Goal: Information Seeking & Learning: Learn about a topic

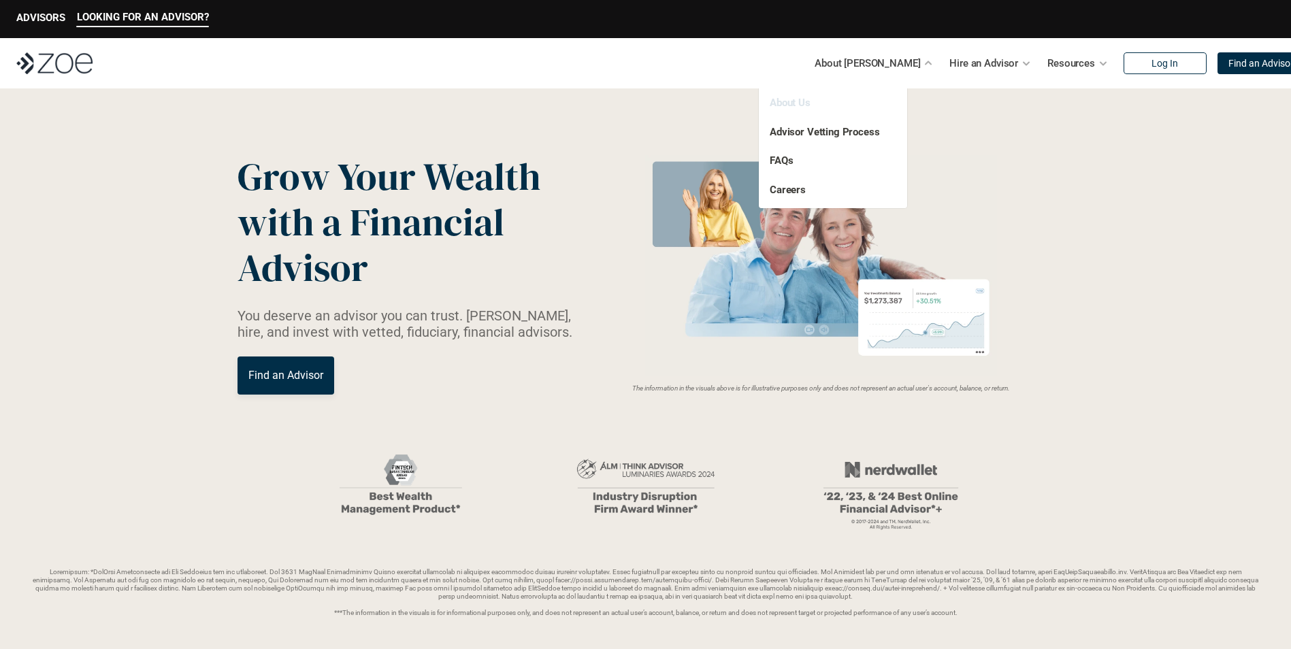
click at [798, 103] on link "About Us" at bounding box center [789, 103] width 41 height 12
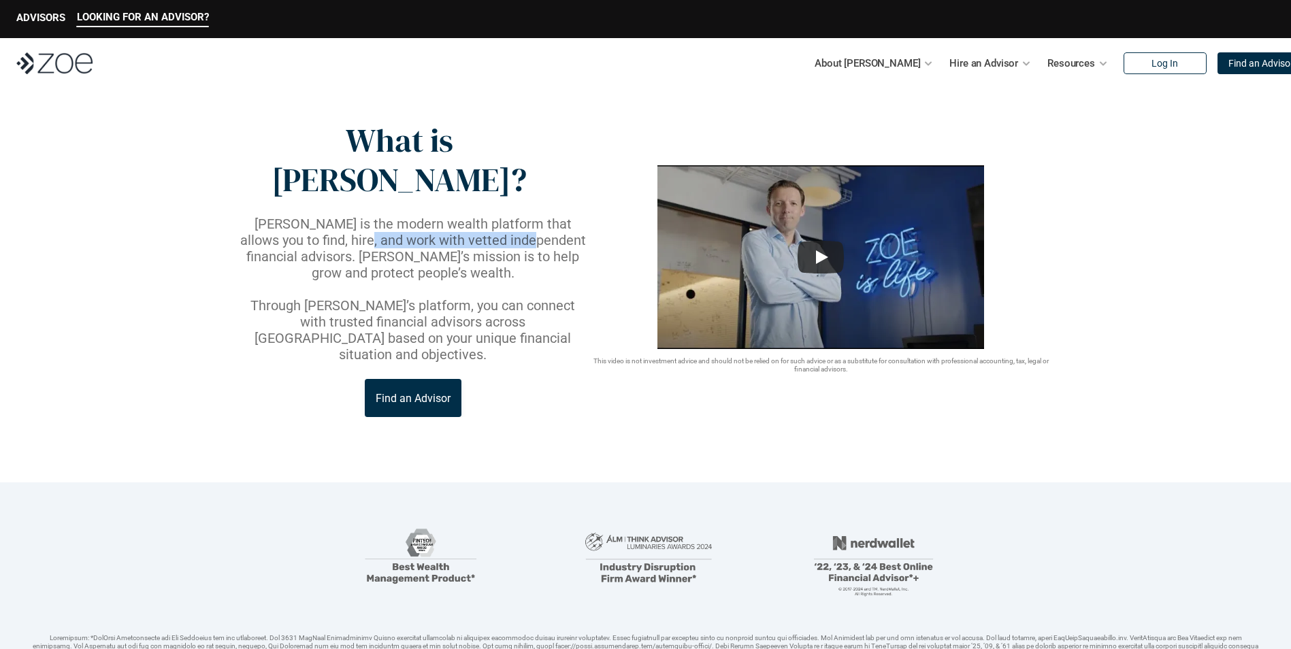
drag, startPoint x: 322, startPoint y: 200, endPoint x: 483, endPoint y: 199, distance: 160.6
click at [483, 216] on p "[PERSON_NAME] is the modern wealth platform that allows you to find, hire, and …" at bounding box center [412, 248] width 351 height 65
drag, startPoint x: 295, startPoint y: 216, endPoint x: 454, endPoint y: 211, distance: 158.6
click at [454, 216] on p "[PERSON_NAME] is the modern wealth platform that allows you to find, hire, and …" at bounding box center [412, 248] width 351 height 65
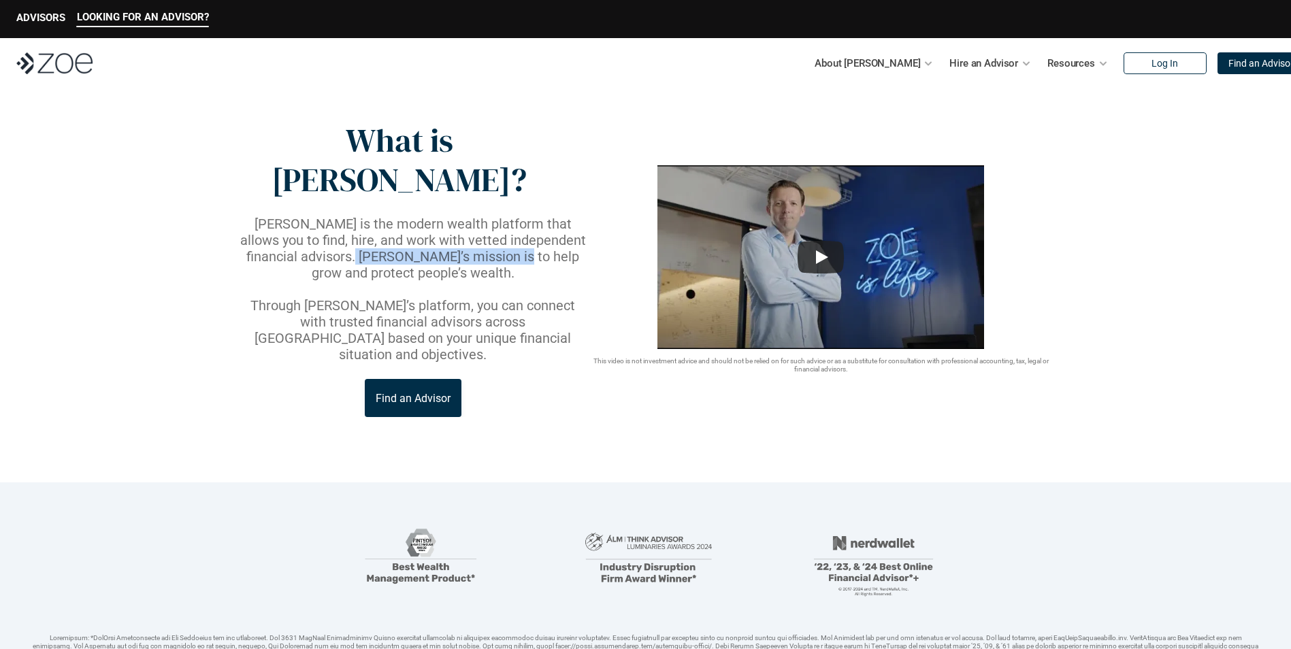
click at [454, 216] on p "[PERSON_NAME] is the modern wealth platform that allows you to find, hire, and …" at bounding box center [412, 248] width 351 height 65
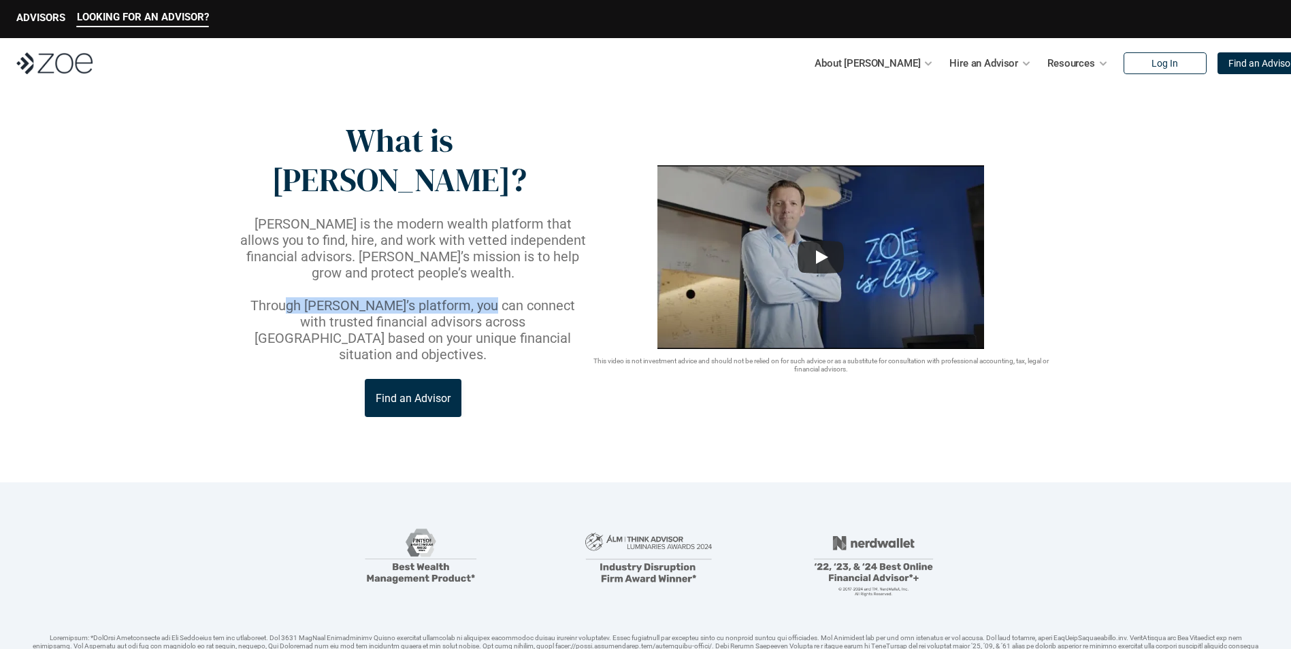
drag, startPoint x: 454, startPoint y: 248, endPoint x: 488, endPoint y: 250, distance: 34.1
click at [488, 297] on p "Through [PERSON_NAME]’s platform, you can connect with trusted financial adviso…" at bounding box center [412, 329] width 351 height 65
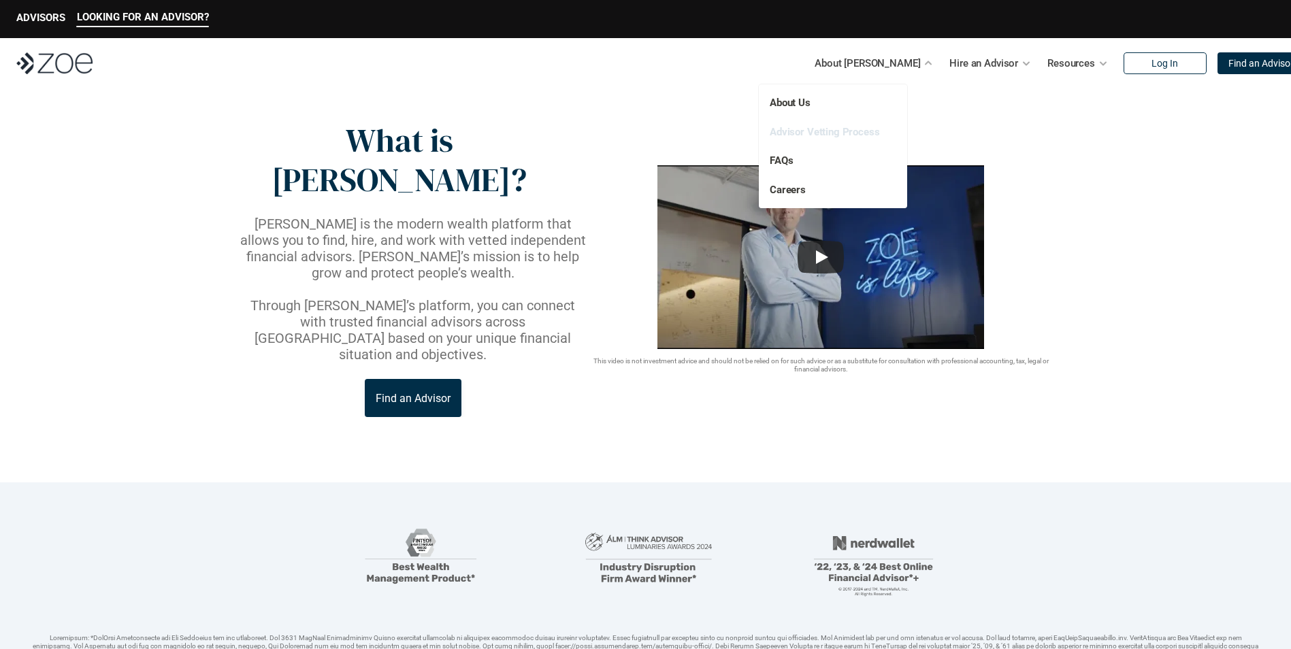
click at [831, 133] on link "Advisor Vetting Process" at bounding box center [824, 132] width 110 height 12
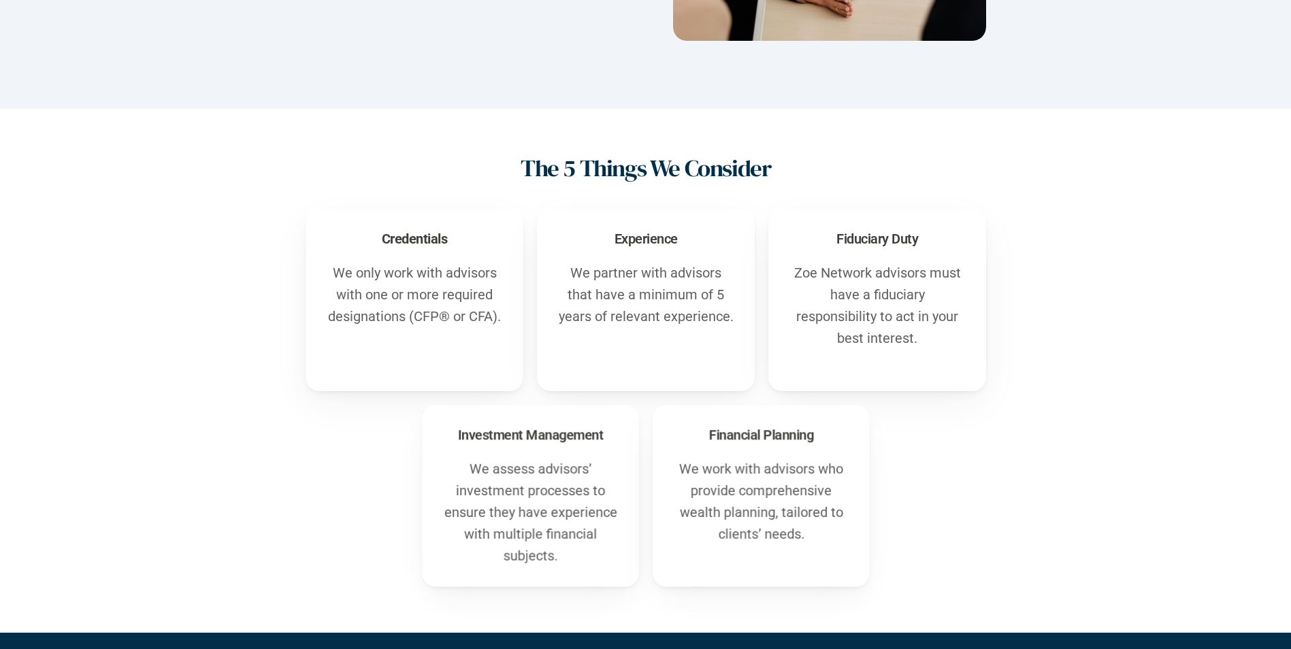
scroll to position [288, 0]
